Goal: Navigation & Orientation: Find specific page/section

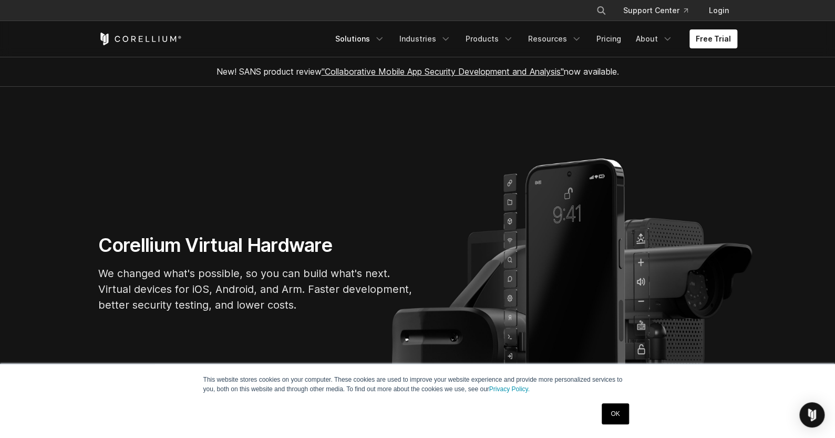
click at [385, 41] on icon "Navigation Menu" at bounding box center [379, 39] width 11 height 11
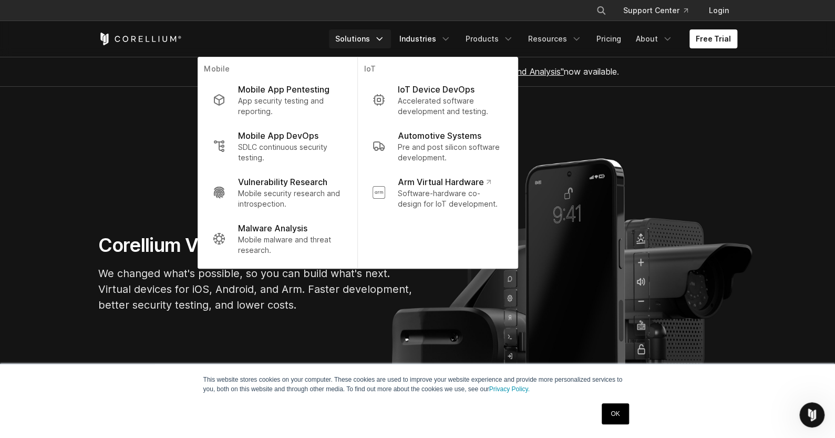
click at [447, 40] on icon "Navigation Menu" at bounding box center [445, 39] width 11 height 11
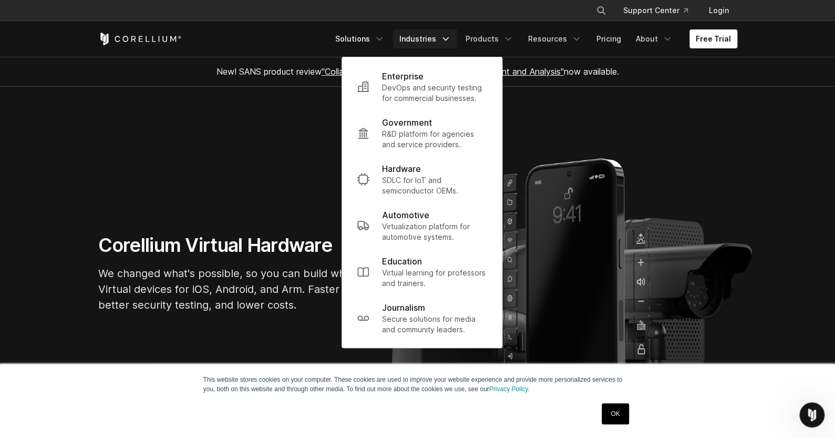
click at [383, 45] on link "Solutions" at bounding box center [360, 38] width 62 height 19
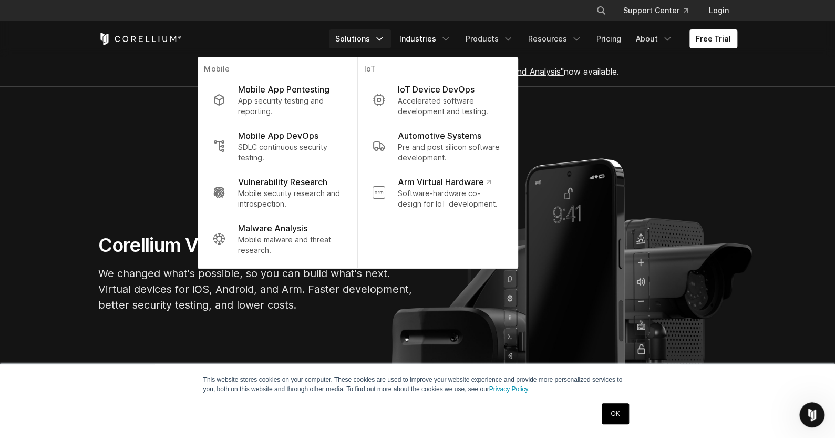
click at [451, 37] on icon "Navigation Menu" at bounding box center [445, 39] width 11 height 11
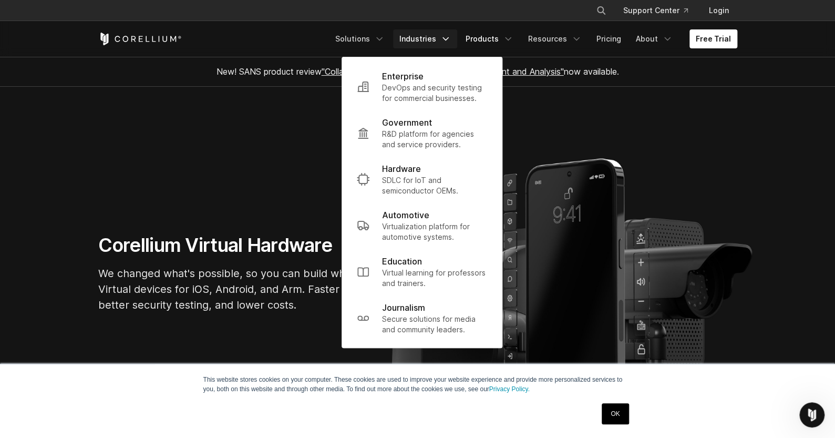
click at [513, 38] on icon "Navigation Menu" at bounding box center [508, 39] width 11 height 11
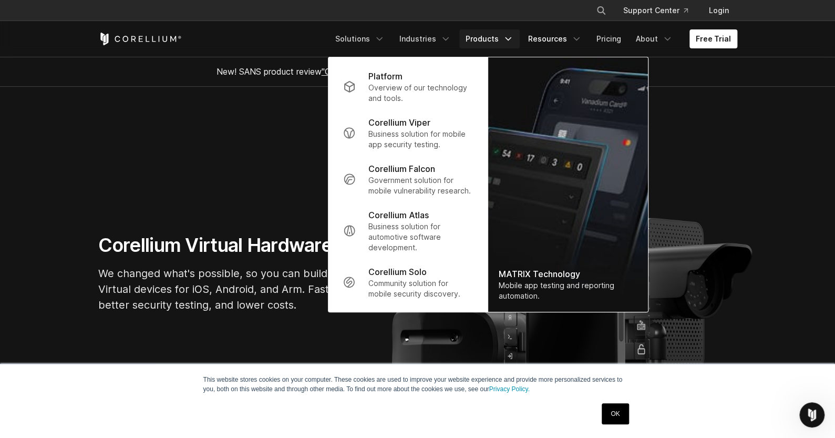
click at [551, 39] on link "Resources" at bounding box center [555, 38] width 66 height 19
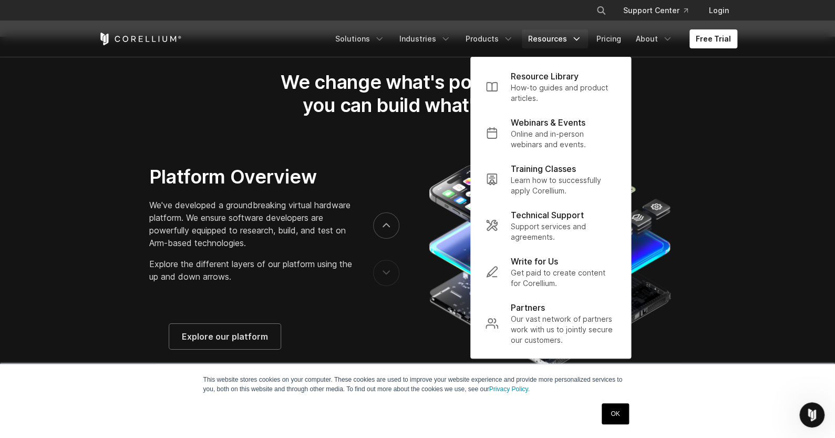
scroll to position [1839, 0]
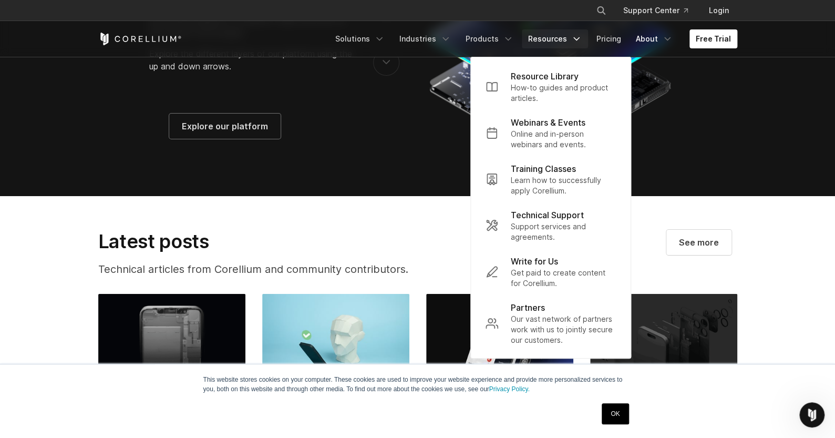
click at [669, 29] on link "About" at bounding box center [653, 38] width 49 height 19
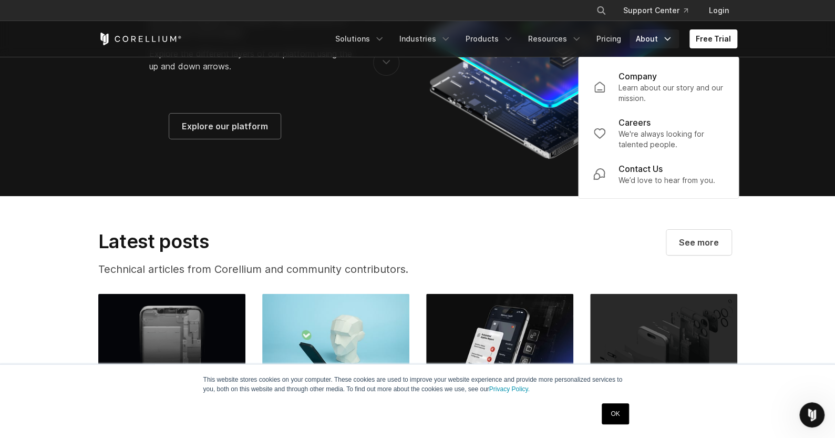
click at [660, 81] on div "Company" at bounding box center [670, 76] width 105 height 13
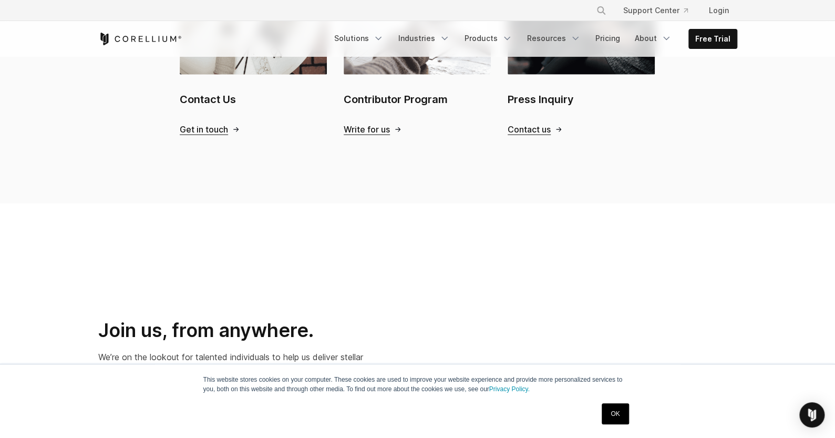
scroll to position [1031, 0]
